Goal: Transaction & Acquisition: Book appointment/travel/reservation

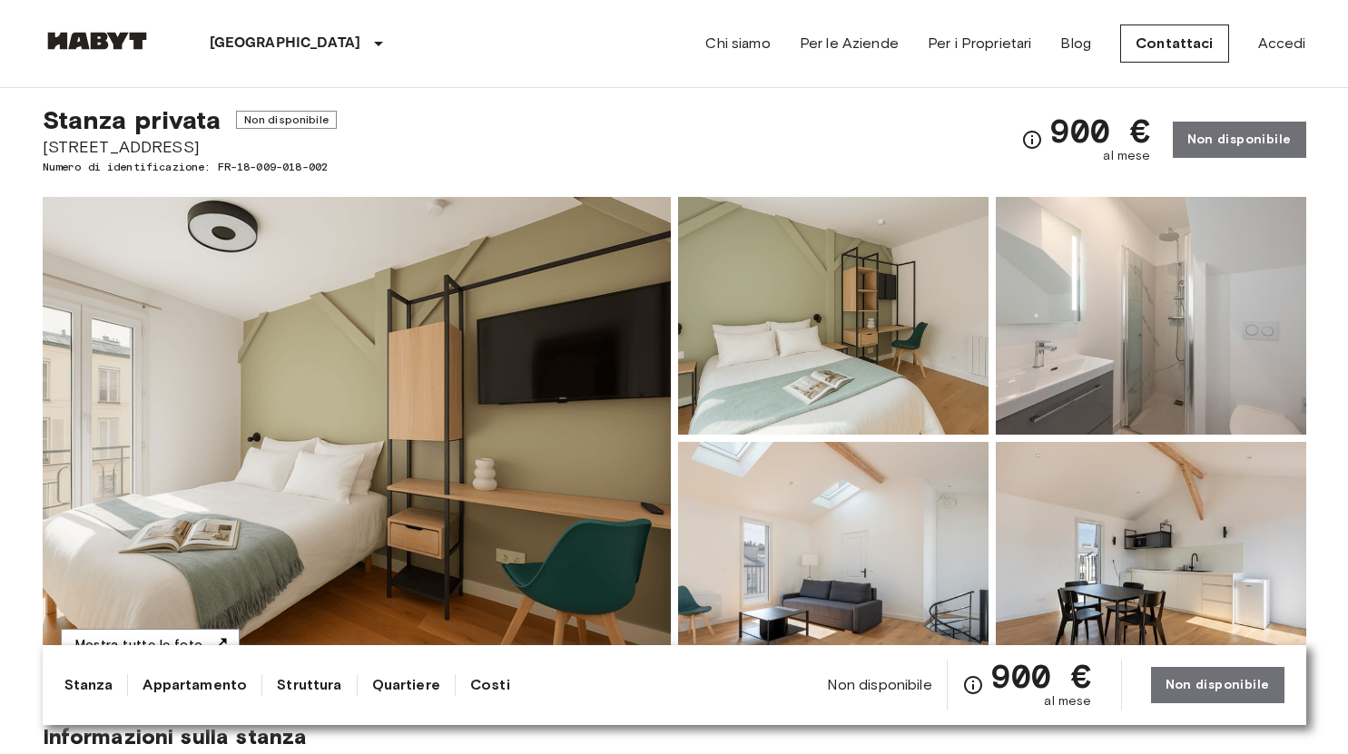
click at [854, 113] on div "Stanza privata Non disponibile 26 rue Marcadet, Paris 18 Numero di identificazi…" at bounding box center [675, 129] width 1264 height 93
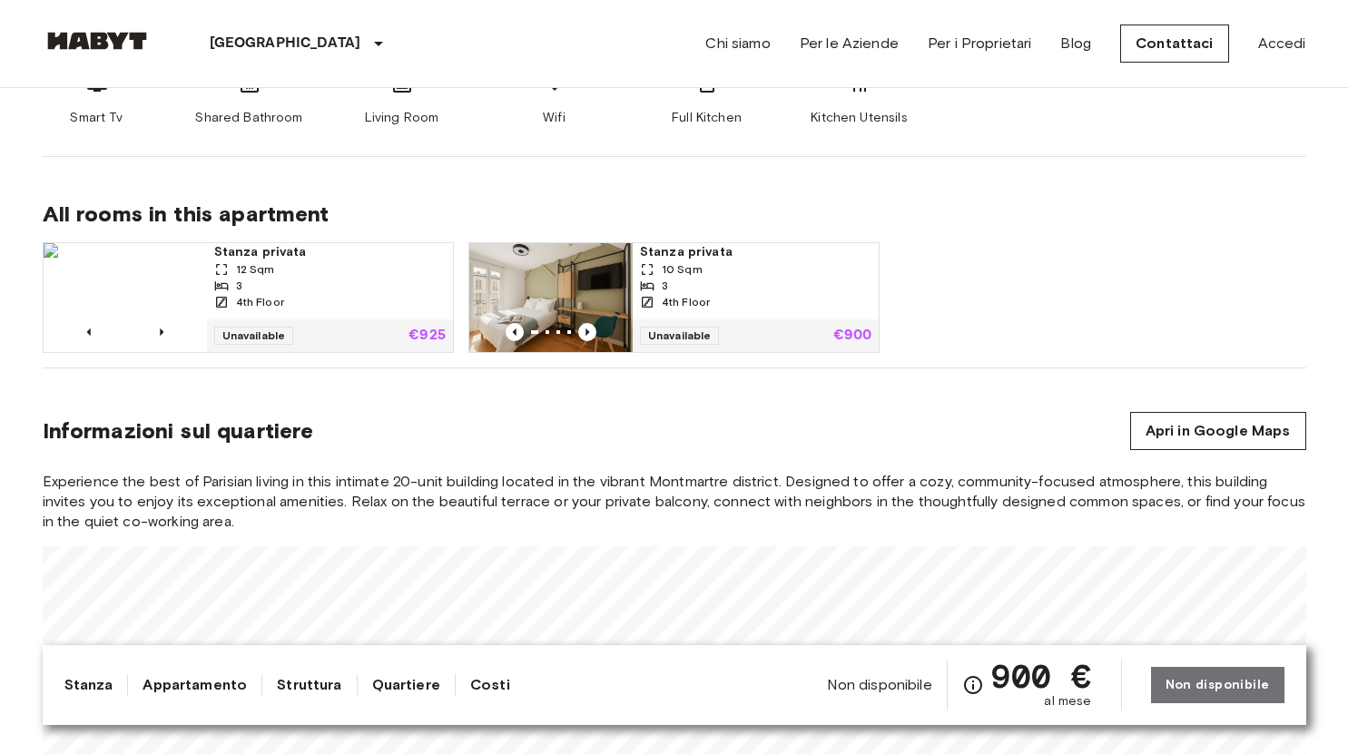
scroll to position [1089, 0]
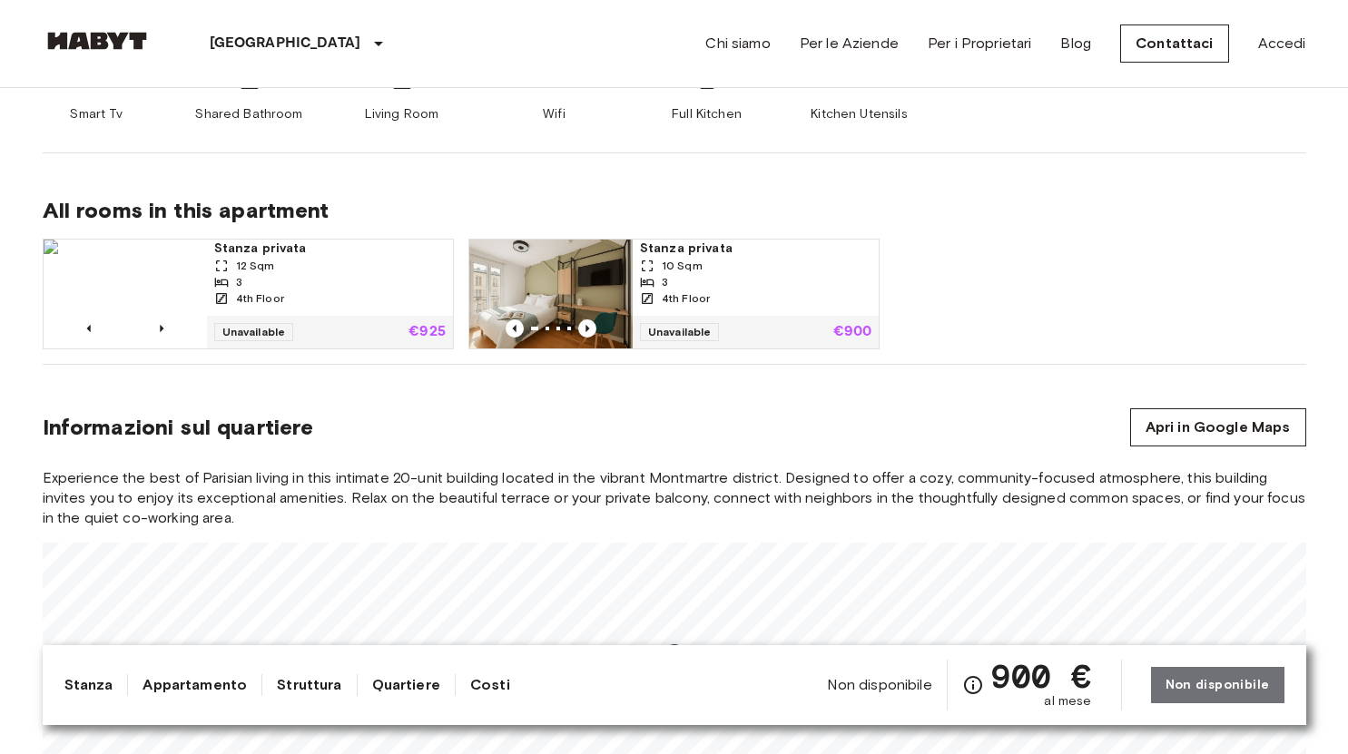
click at [566, 254] on img at bounding box center [550, 294] width 163 height 109
click at [987, 243] on div "Stanza privata 12 Sqm 3 4th Floor Unavailable €925 Stanza privata 10 Sqm 3 4th …" at bounding box center [667, 286] width 1278 height 125
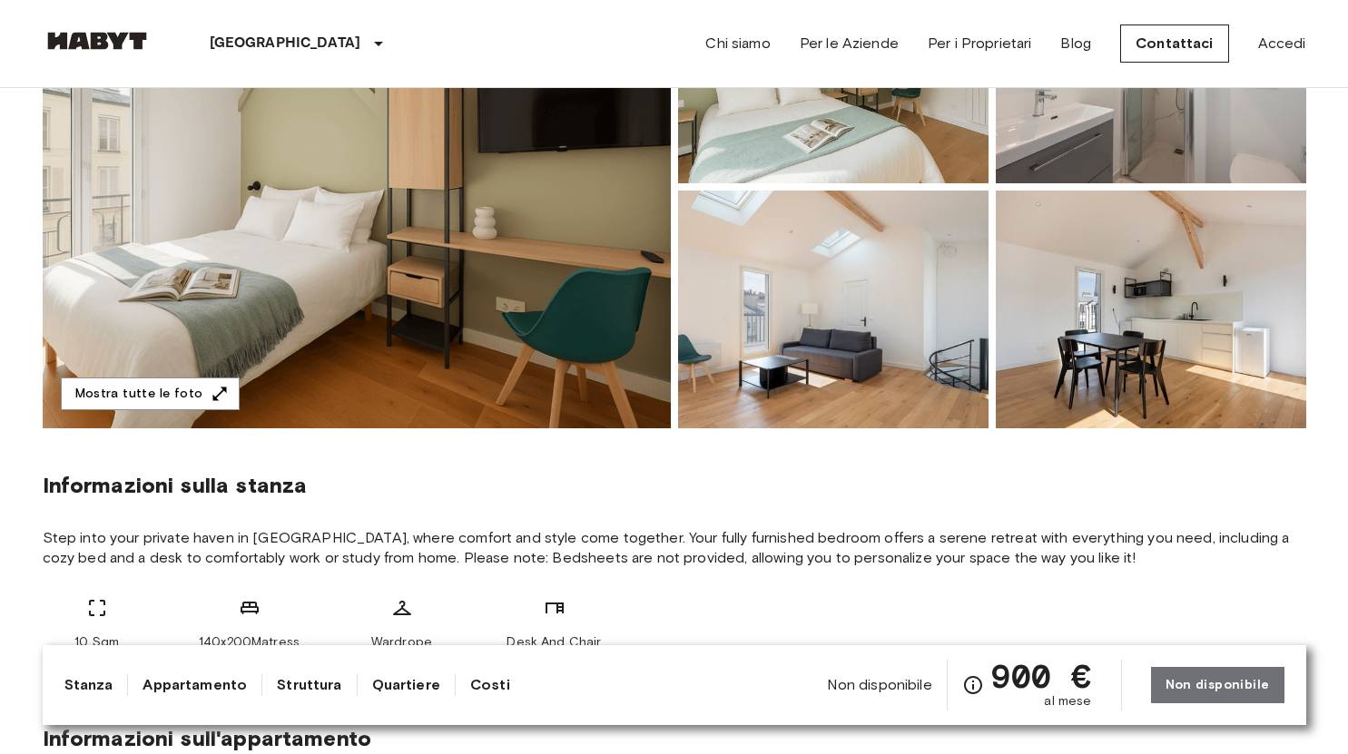
scroll to position [0, 0]
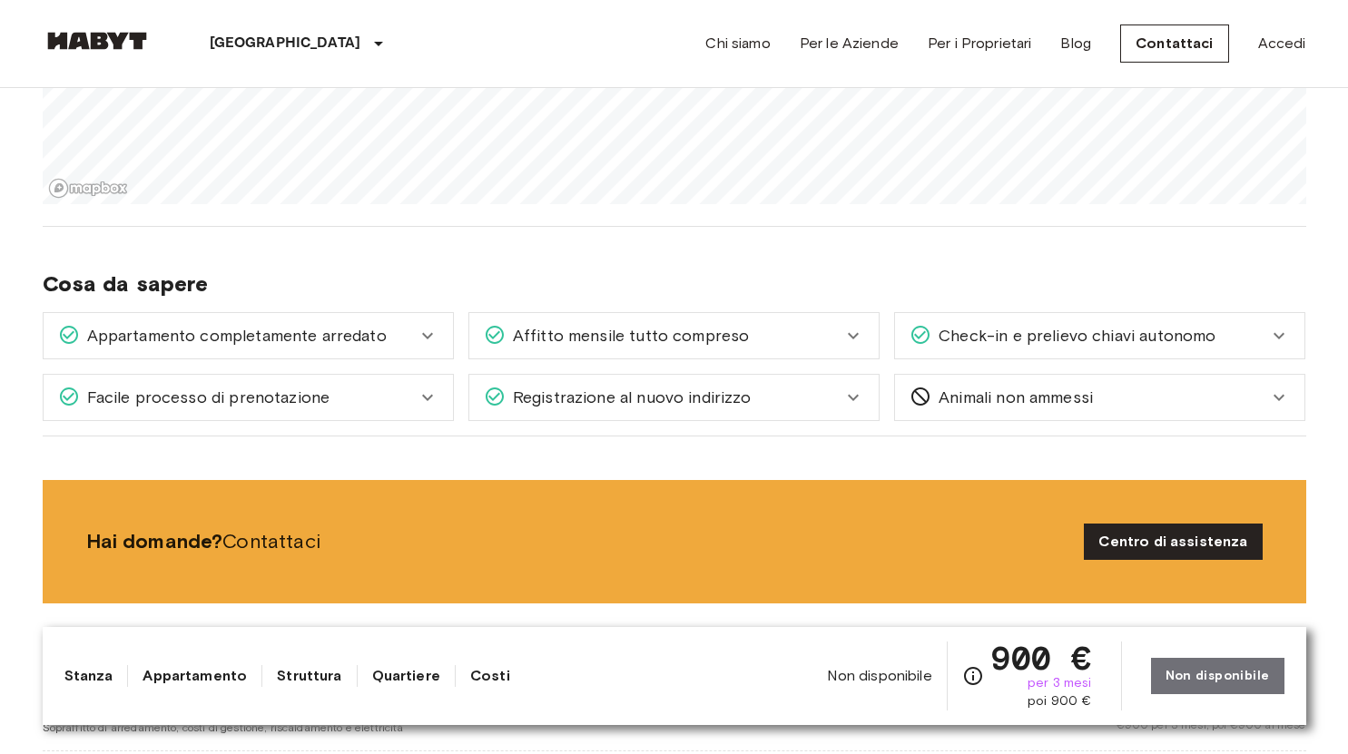
scroll to position [1707, 0]
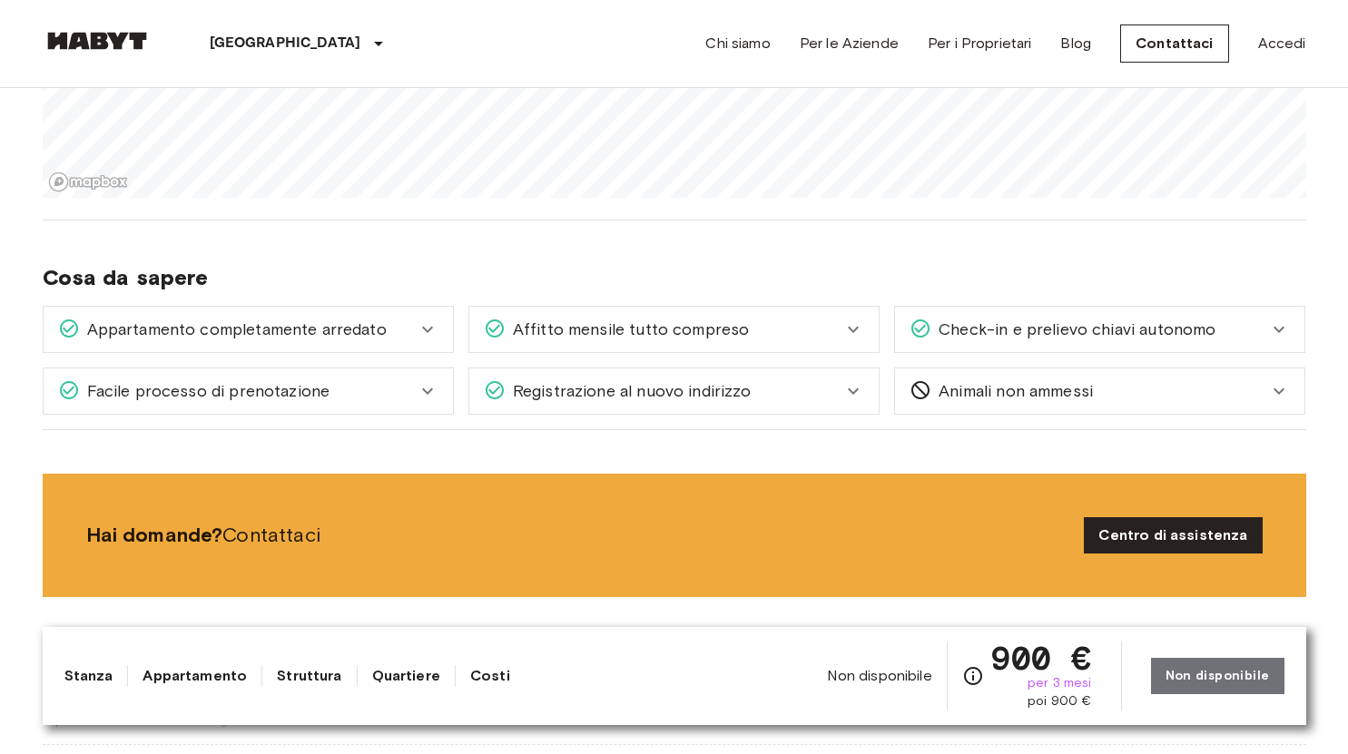
click at [773, 330] on div "Affitto mensile tutto compreso" at bounding box center [663, 330] width 359 height 24
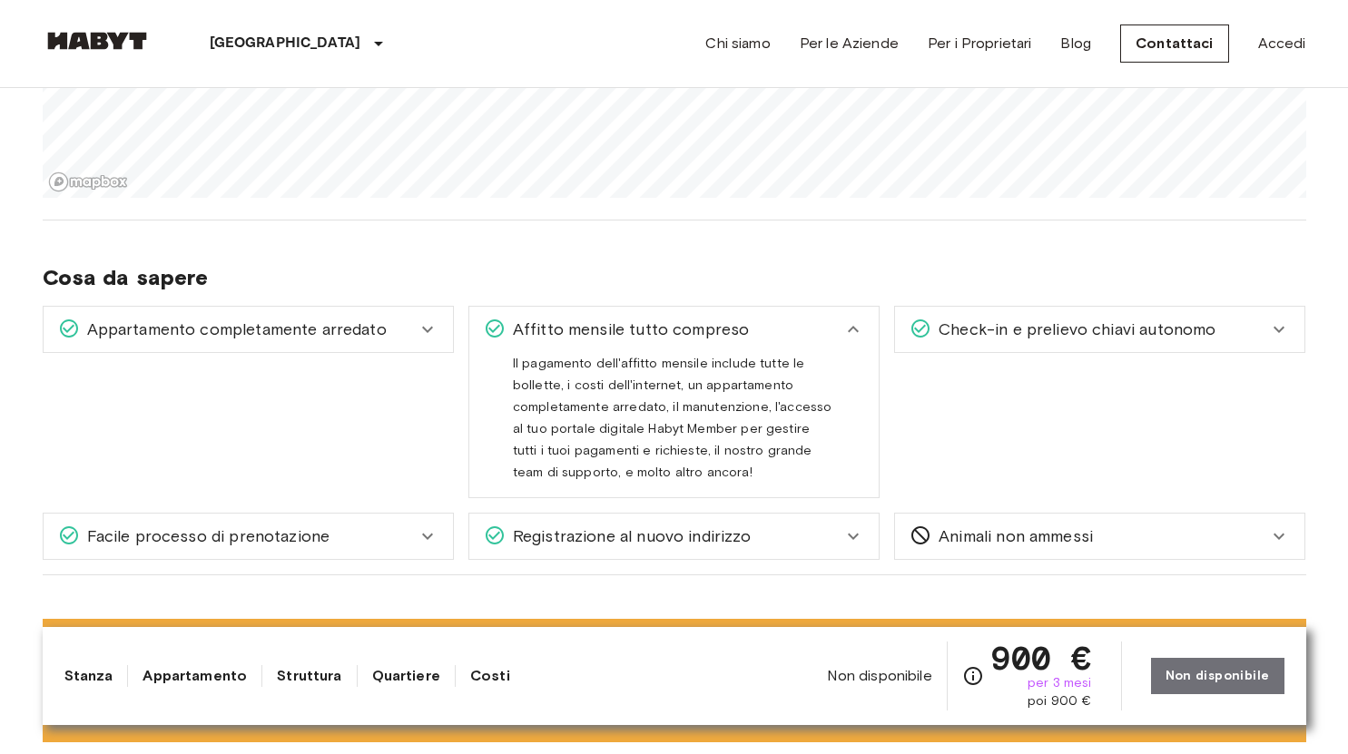
click at [773, 330] on div "Affitto mensile tutto compreso" at bounding box center [663, 330] width 359 height 24
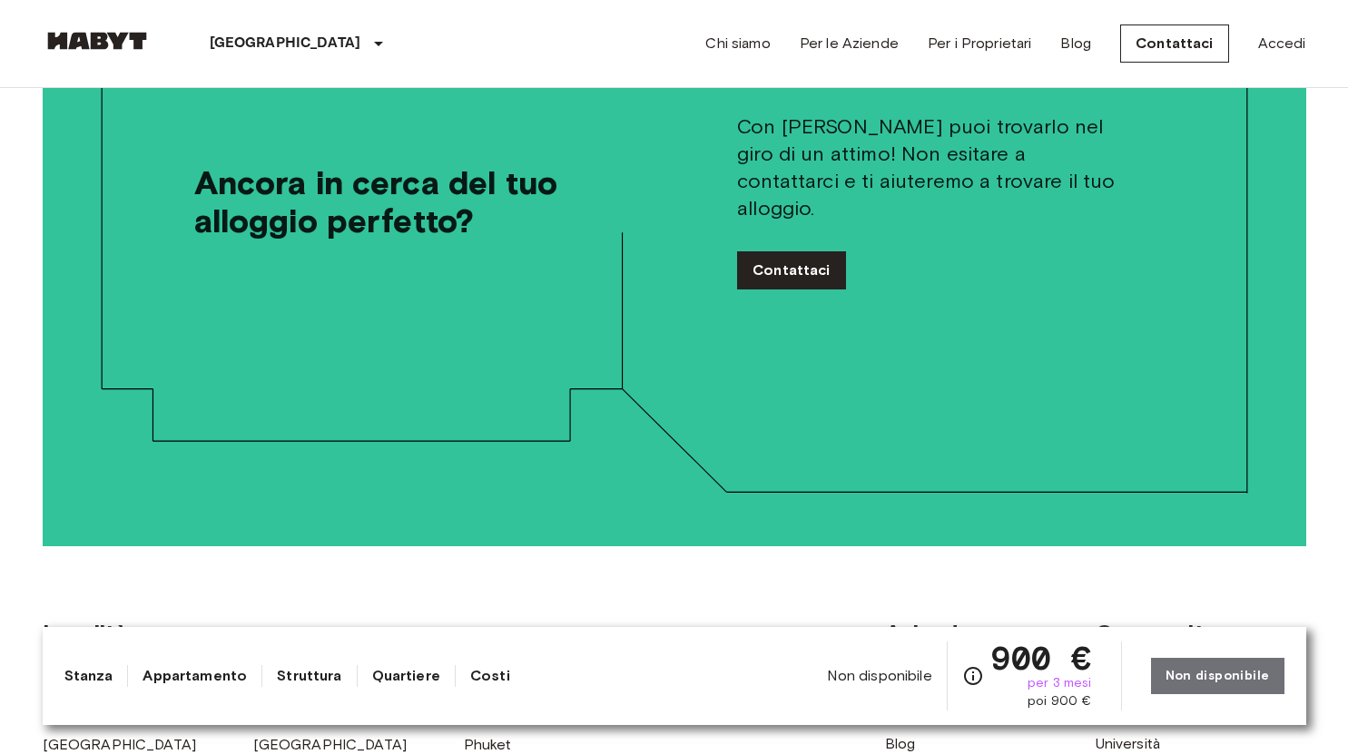
scroll to position [0, 0]
